Goal: Navigation & Orientation: Find specific page/section

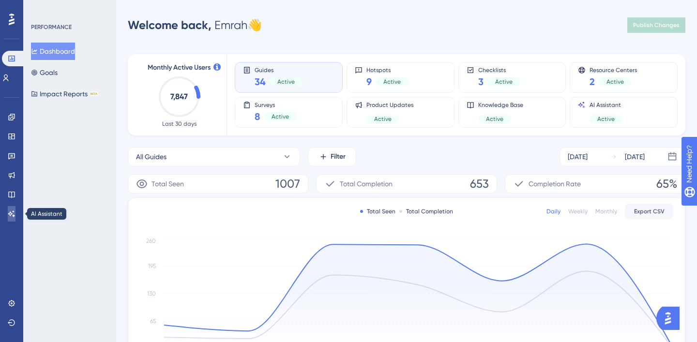
click at [10, 213] on icon at bounding box center [12, 214] width 8 height 8
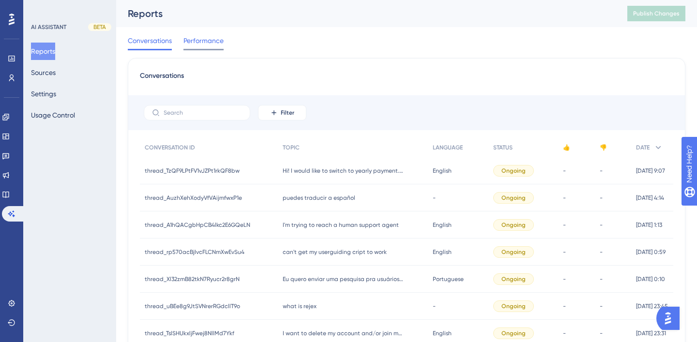
click at [201, 43] on span "Performance" at bounding box center [204, 41] width 40 height 12
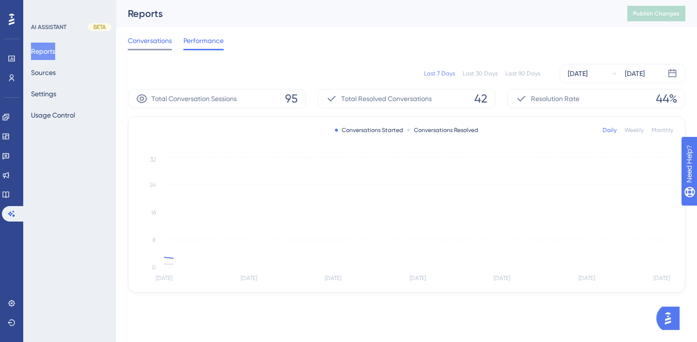
click at [149, 44] on span "Conversations" at bounding box center [150, 41] width 44 height 12
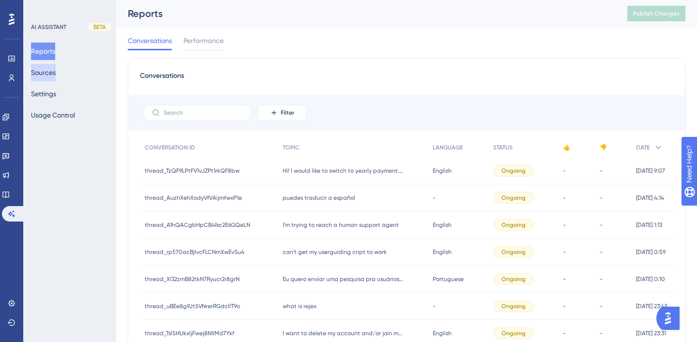
click at [51, 77] on button "Sources" at bounding box center [43, 72] width 25 height 17
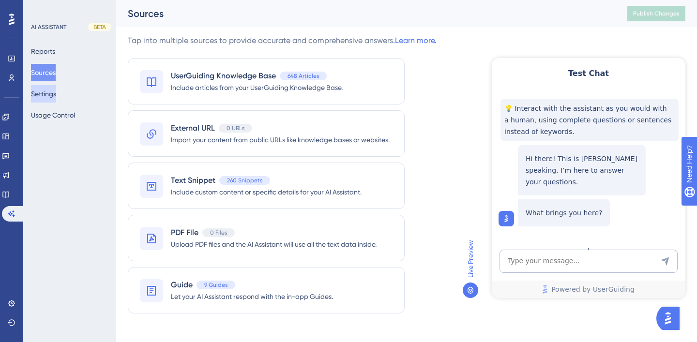
click at [55, 94] on button "Settings" at bounding box center [43, 93] width 25 height 17
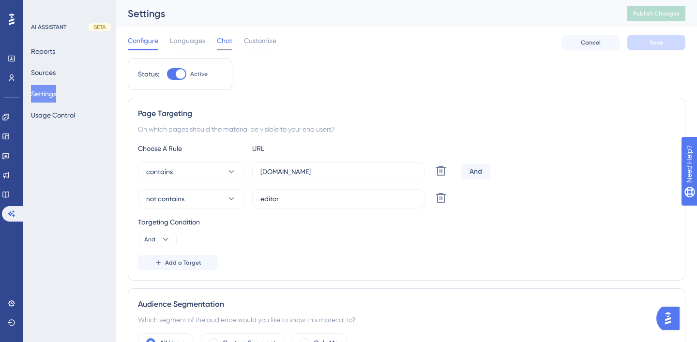
click at [221, 40] on span "Chat" at bounding box center [224, 41] width 15 height 12
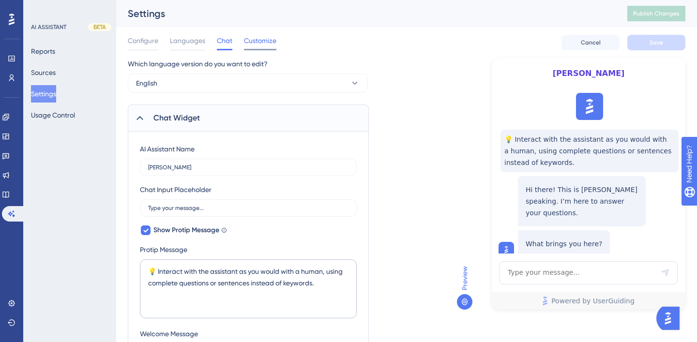
click at [253, 39] on span "Customize" at bounding box center [260, 41] width 32 height 12
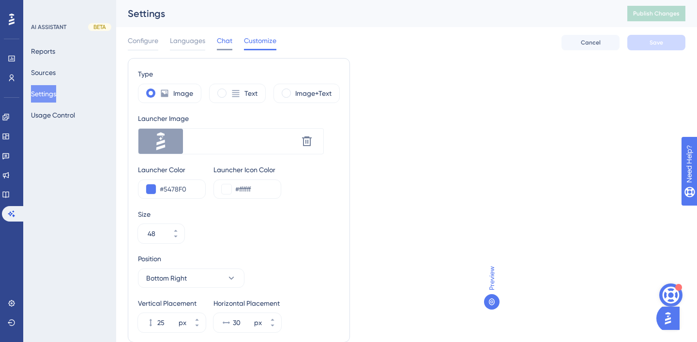
click at [219, 40] on span "Chat" at bounding box center [224, 41] width 15 height 12
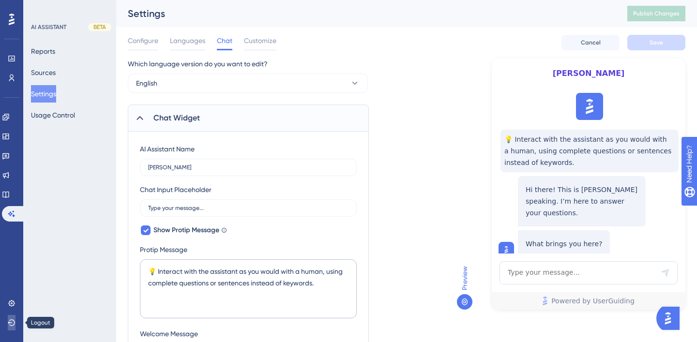
click at [13, 322] on icon at bounding box center [12, 323] width 8 height 8
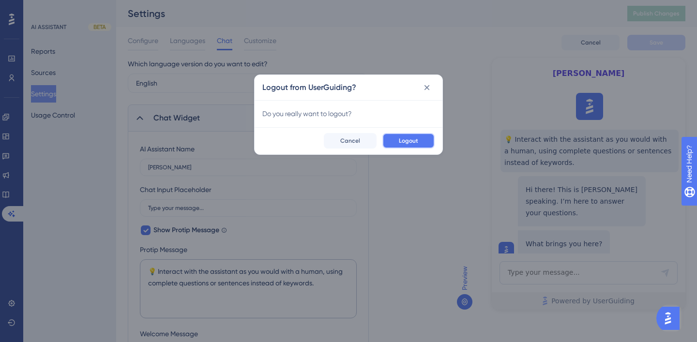
click at [408, 140] on span "Logout" at bounding box center [408, 141] width 19 height 8
